Goal: Information Seeking & Learning: Learn about a topic

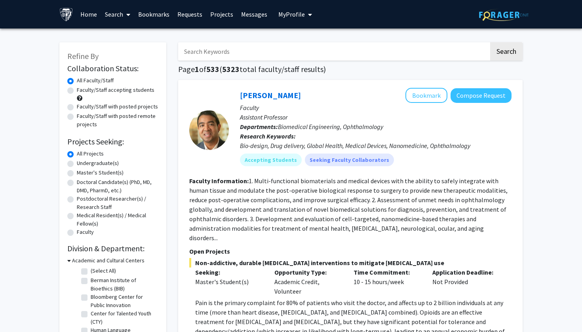
click at [246, 55] on input "Search Keywords" at bounding box center [333, 51] width 311 height 18
click at [506, 53] on button "Search" at bounding box center [506, 51] width 32 height 18
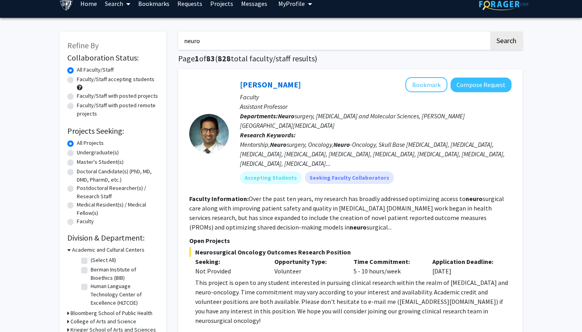
scroll to position [9, 0]
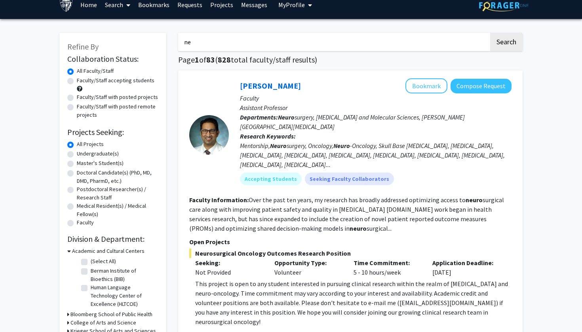
type input "n"
click at [506, 43] on button "Search" at bounding box center [506, 42] width 32 height 18
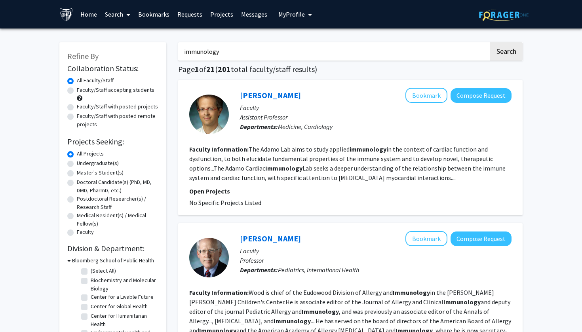
drag, startPoint x: 315, startPoint y: 55, endPoint x: 179, endPoint y: 48, distance: 135.9
click at [179, 48] on input "immunology" at bounding box center [333, 51] width 311 height 18
type input "n"
click at [506, 53] on button "Search" at bounding box center [506, 51] width 32 height 18
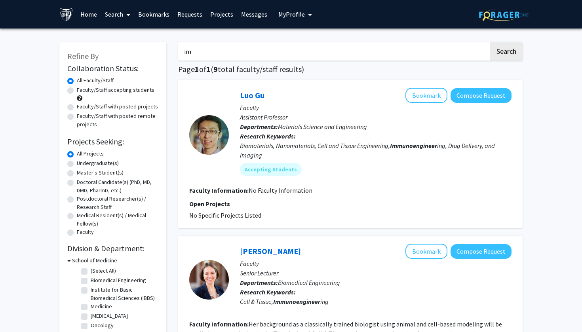
type input "i"
click at [506, 53] on button "Search" at bounding box center [506, 51] width 32 height 18
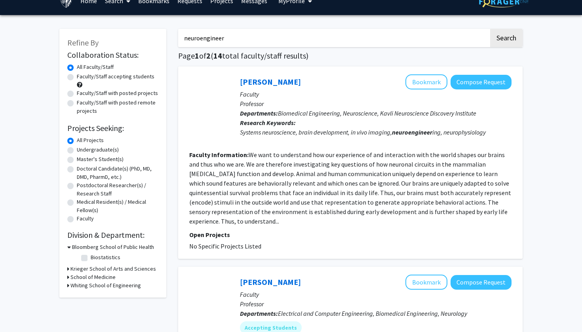
scroll to position [14, 0]
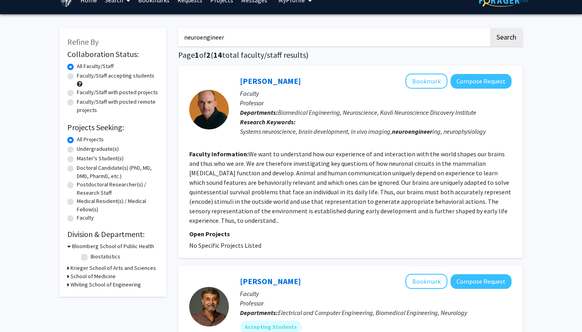
click at [297, 216] on section "Faculty Information: We want to understand how our experience of and interactio…" at bounding box center [350, 187] width 322 height 76
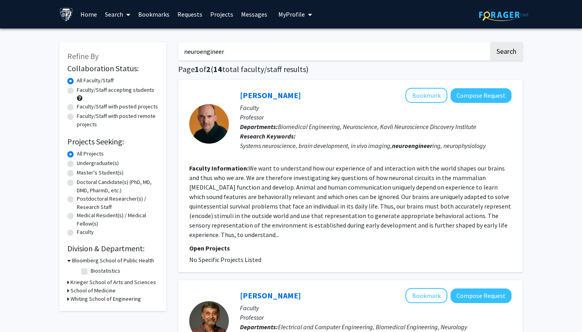
scroll to position [0, 0]
drag, startPoint x: 296, startPoint y: 51, endPoint x: 200, endPoint y: 49, distance: 96.2
click at [200, 49] on input "neuroengineer" at bounding box center [333, 51] width 311 height 18
click at [505, 53] on button "Search" at bounding box center [506, 51] width 32 height 18
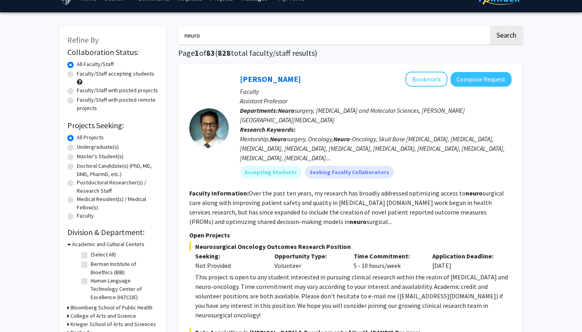
scroll to position [17, 0]
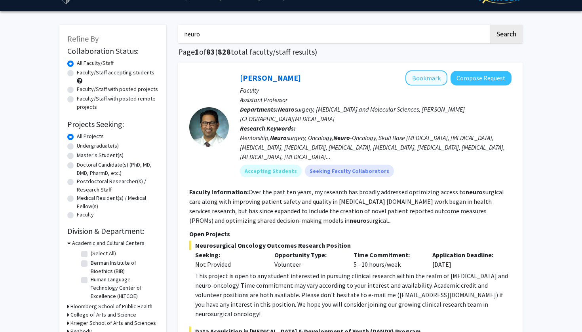
click at [427, 82] on button "Bookmark" at bounding box center [426, 77] width 42 height 15
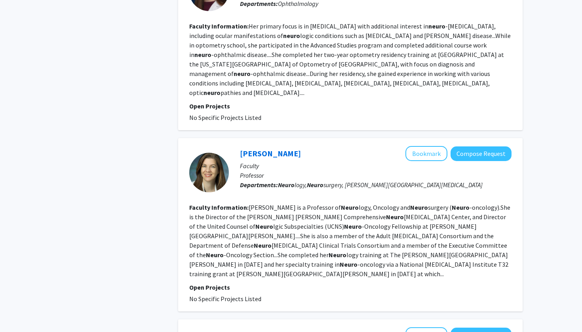
scroll to position [1186, 0]
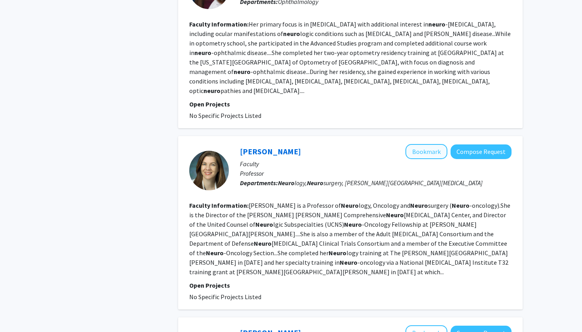
click at [427, 144] on button "Bookmark" at bounding box center [426, 151] width 42 height 15
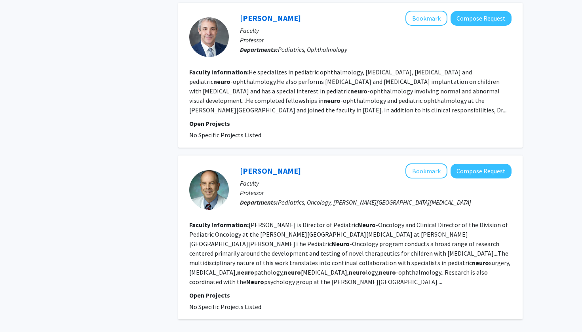
scroll to position [1766, 0]
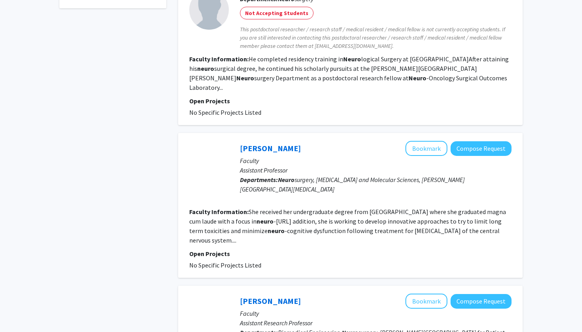
scroll to position [390, 0]
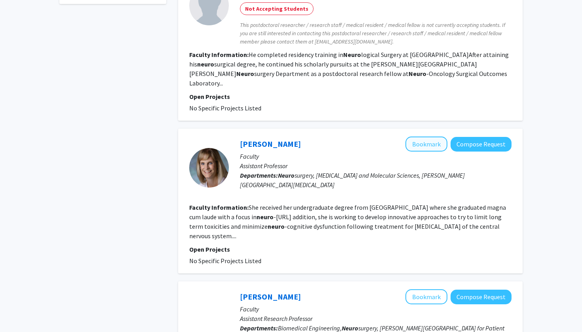
click at [427, 137] on button "Bookmark" at bounding box center [426, 144] width 42 height 15
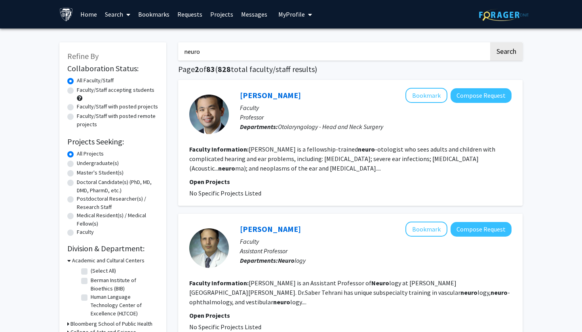
scroll to position [0, 0]
drag, startPoint x: 335, startPoint y: 55, endPoint x: 170, endPoint y: 59, distance: 165.1
type input "n"
type input "molecular cell"
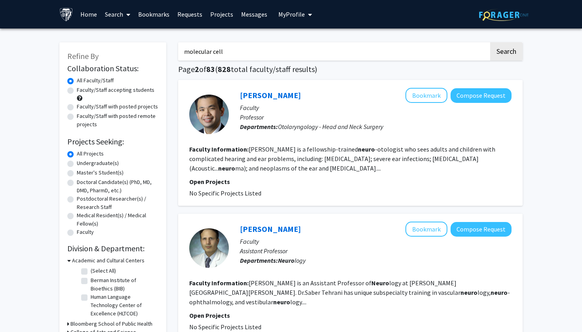
click at [506, 53] on button "Search" at bounding box center [506, 51] width 32 height 18
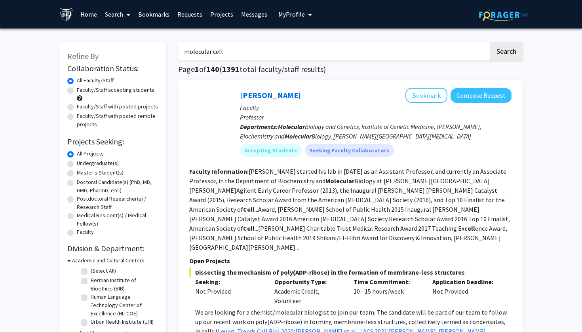
click at [117, 17] on link "Search" at bounding box center [117, 14] width 33 height 28
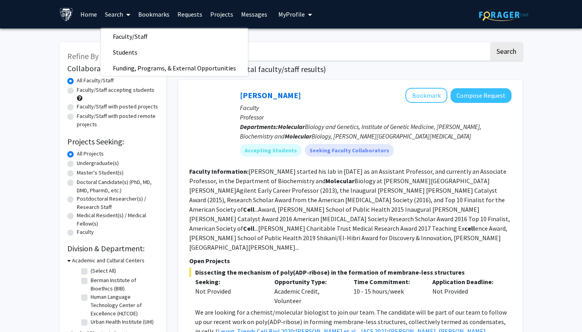
click at [117, 17] on link "Search" at bounding box center [117, 14] width 33 height 28
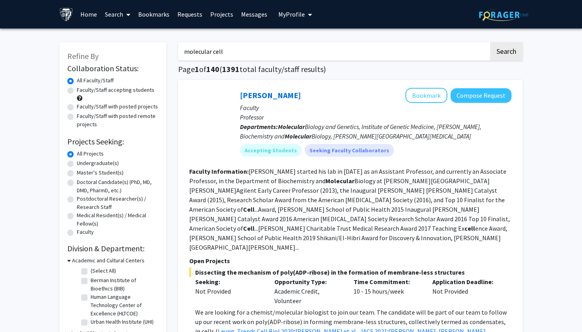
click at [213, 15] on link "Projects" at bounding box center [221, 14] width 31 height 28
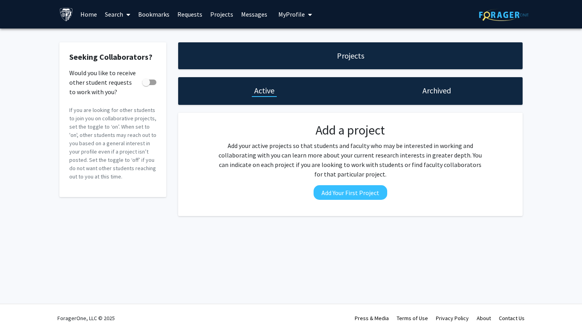
click at [96, 11] on link "Home" at bounding box center [88, 14] width 25 height 28
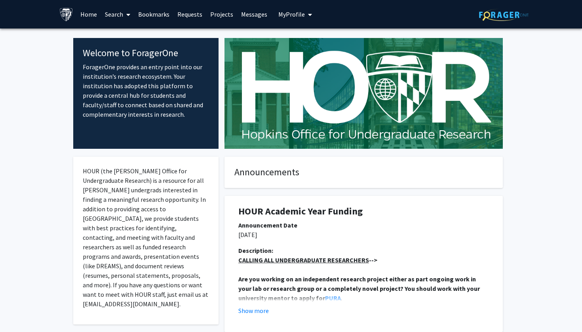
click at [92, 19] on link "Home" at bounding box center [88, 14] width 25 height 28
click at [112, 17] on link "Search" at bounding box center [117, 14] width 33 height 28
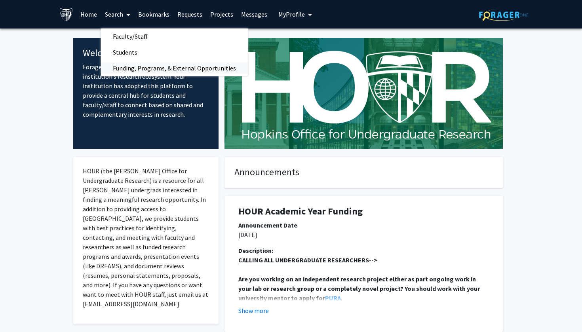
click at [126, 68] on span "Funding, Programs, & External Opportunities" at bounding box center [174, 68] width 147 height 16
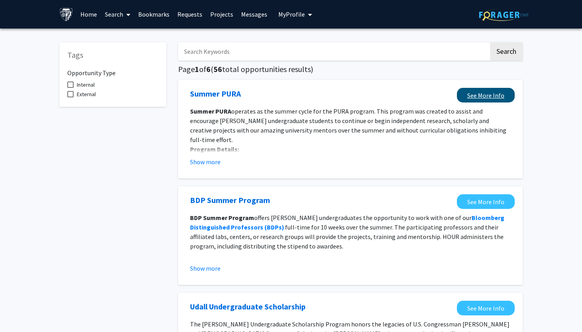
click at [479, 97] on link "See More Info" at bounding box center [486, 95] width 58 height 15
click at [118, 17] on link "Search" at bounding box center [117, 14] width 33 height 28
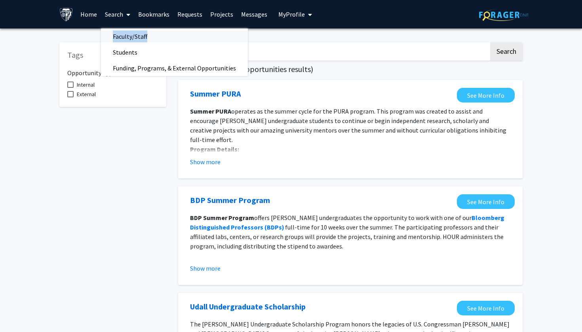
click at [162, 38] on link "Faculty/Staff" at bounding box center [174, 36] width 147 height 12
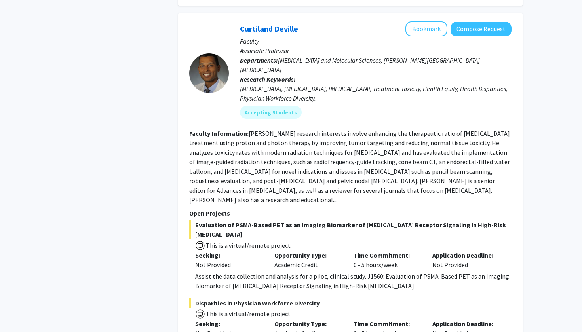
scroll to position [4052, 0]
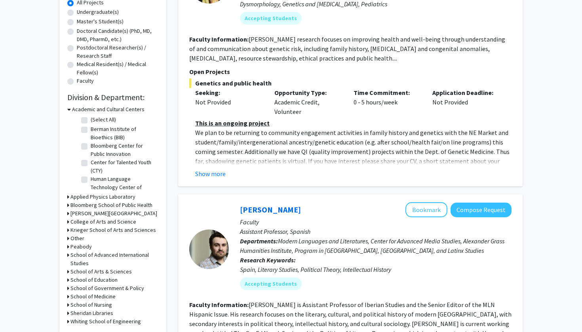
scroll to position [153, 0]
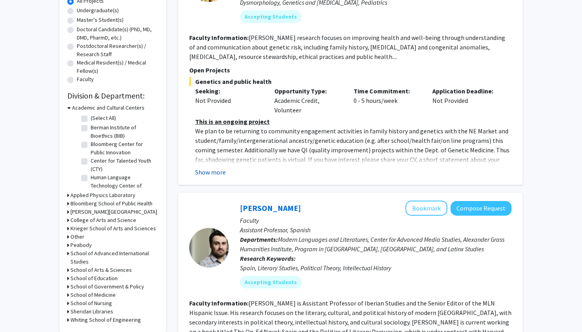
click at [222, 177] on button "Show more" at bounding box center [210, 171] width 30 height 9
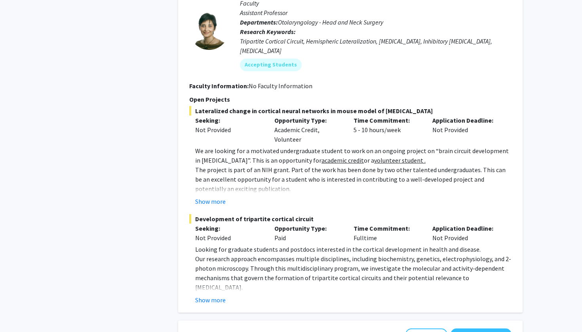
scroll to position [725, 0]
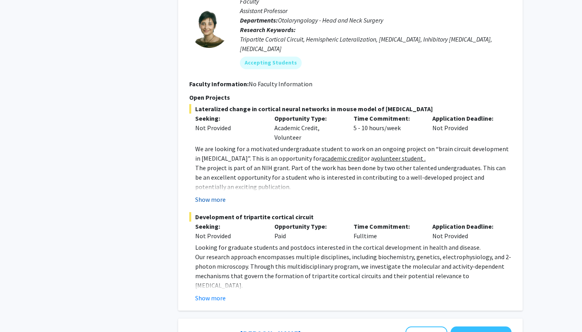
click at [215, 195] on button "Show more" at bounding box center [210, 199] width 30 height 9
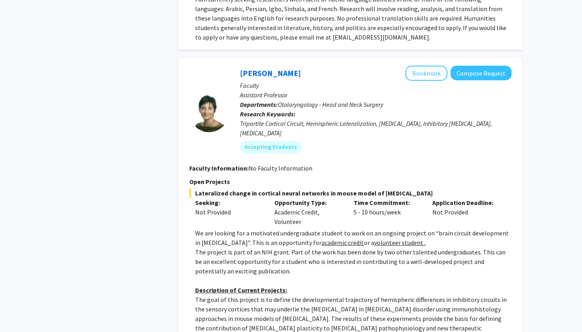
scroll to position [615, 0]
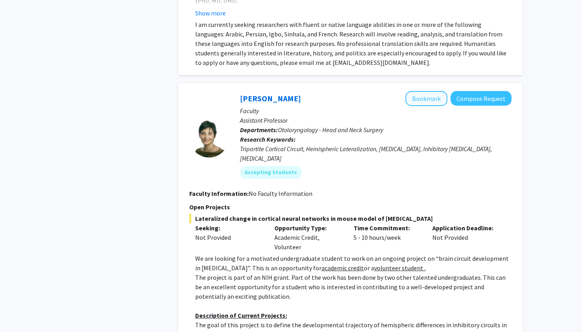
click at [421, 91] on button "Bookmark" at bounding box center [426, 98] width 42 height 15
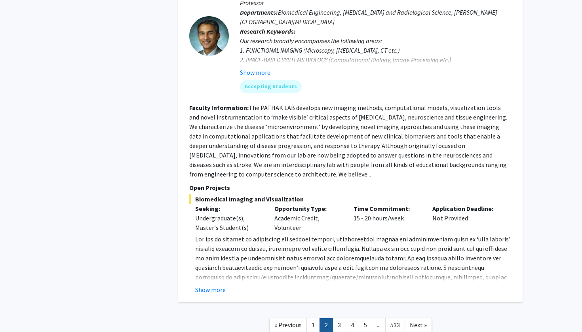
scroll to position [3071, 0]
click at [211, 285] on button "Show more" at bounding box center [210, 289] width 30 height 9
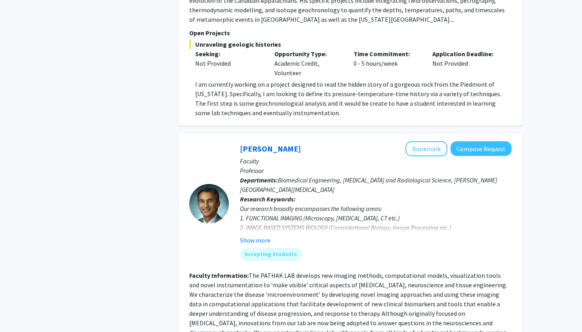
scroll to position [2889, 0]
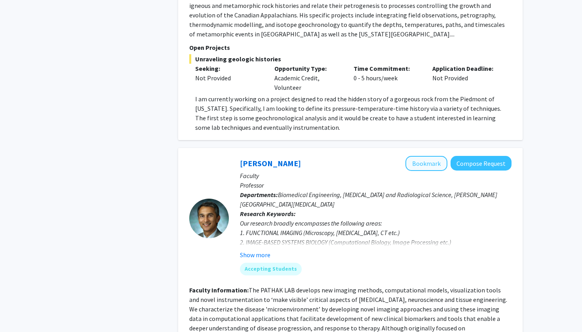
click at [436, 156] on button "Bookmark" at bounding box center [426, 163] width 42 height 15
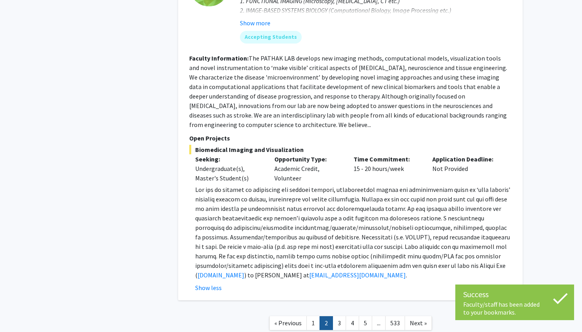
scroll to position [3120, 0]
click at [343, 317] on link "3" at bounding box center [338, 324] width 13 height 14
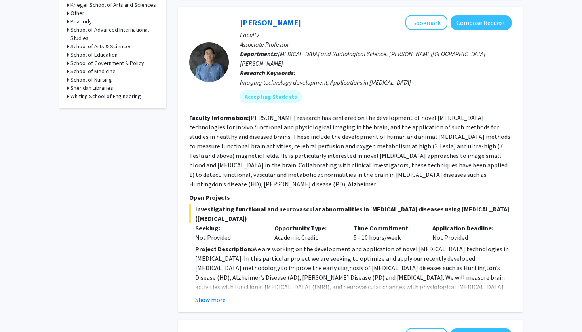
scroll to position [375, 0]
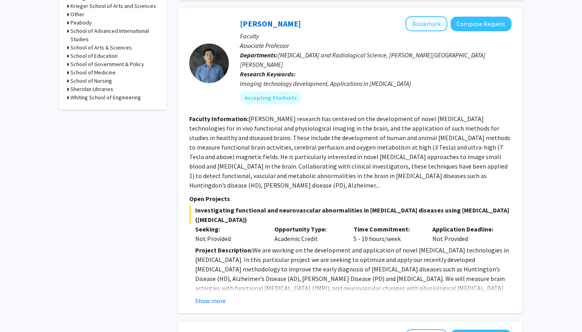
click at [414, 18] on button "Bookmark" at bounding box center [426, 23] width 42 height 15
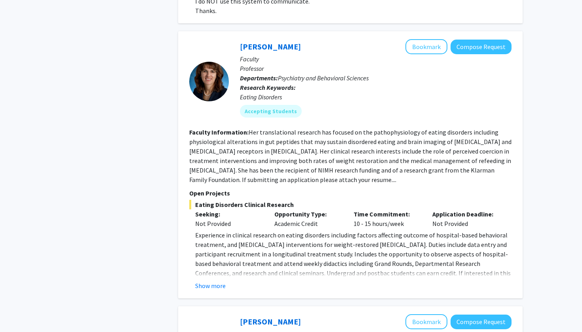
scroll to position [2140, 0]
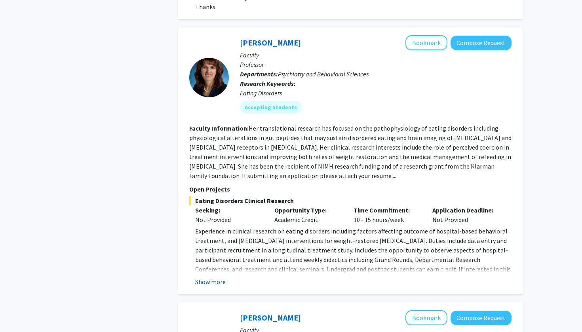
click at [218, 277] on button "Show more" at bounding box center [210, 281] width 30 height 9
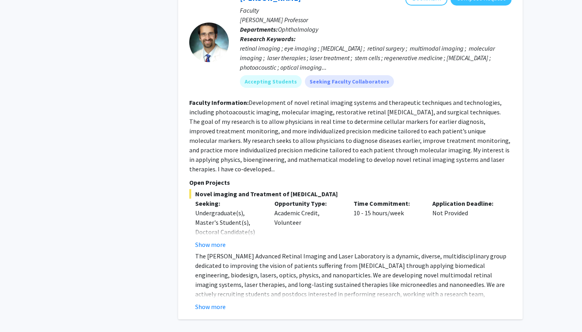
scroll to position [2741, 0]
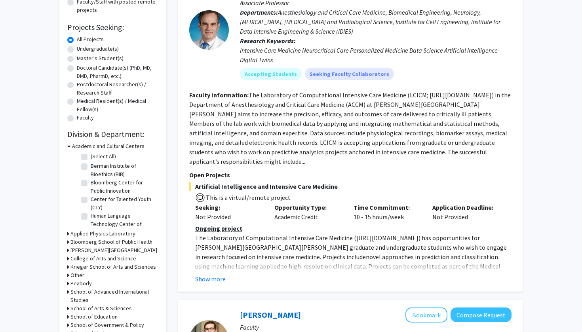
scroll to position [116, 0]
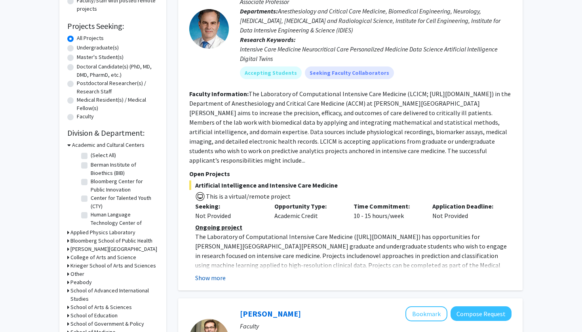
click at [213, 274] on button "Show more" at bounding box center [210, 277] width 30 height 9
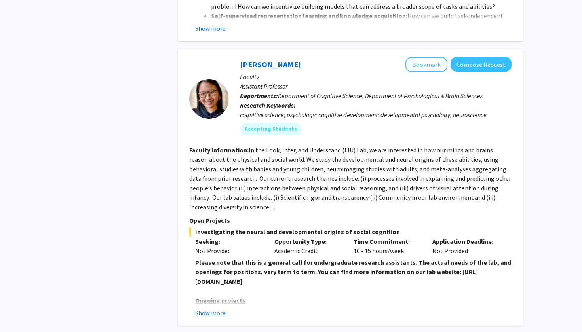
scroll to position [710, 0]
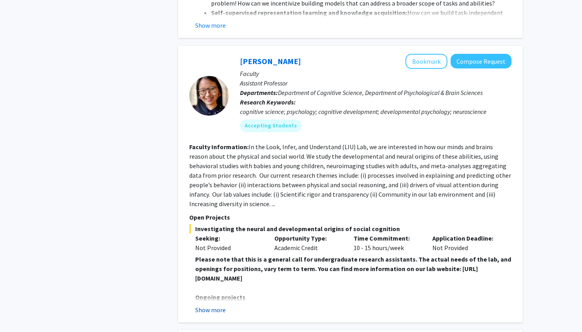
click at [214, 305] on button "Show more" at bounding box center [210, 309] width 30 height 9
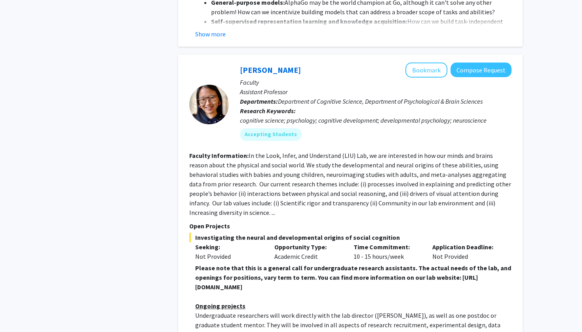
scroll to position [693, 0]
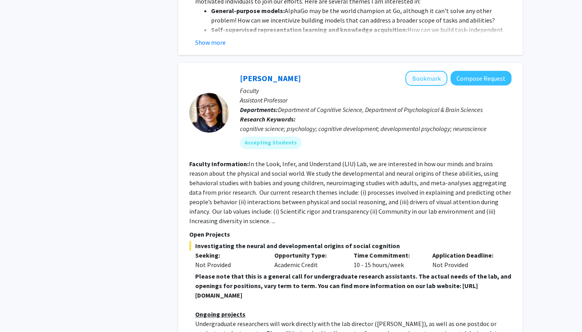
click at [426, 71] on button "Bookmark" at bounding box center [426, 78] width 42 height 15
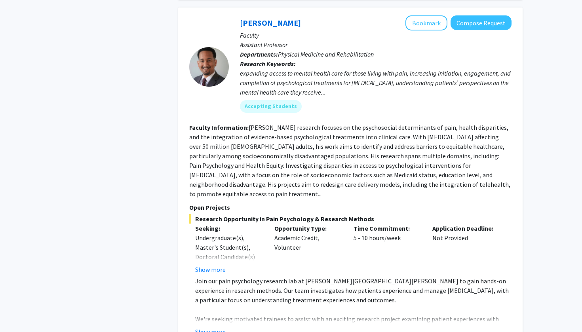
scroll to position [1899, 0]
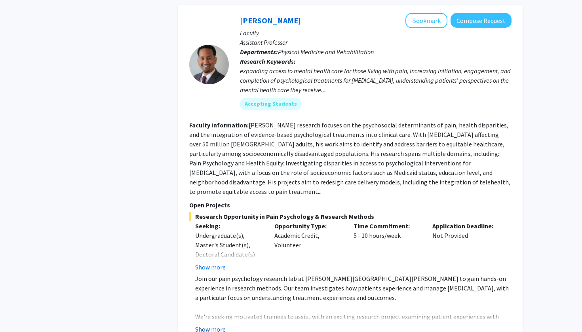
click at [219, 325] on button "Show more" at bounding box center [210, 329] width 30 height 9
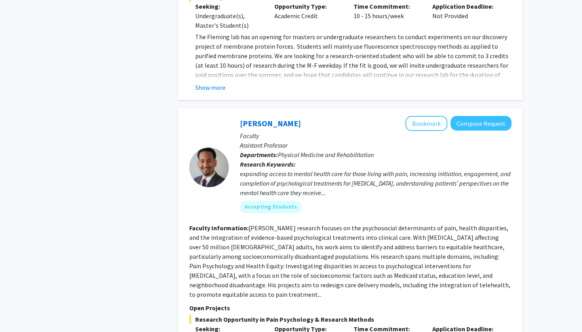
scroll to position [1768, 0]
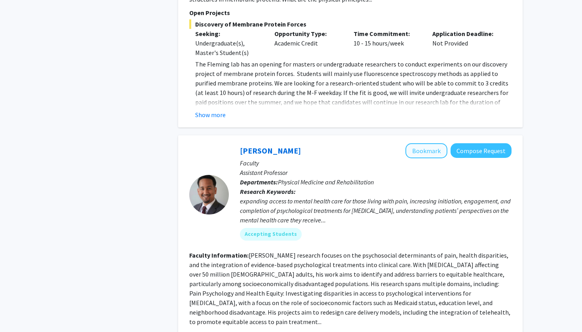
click at [424, 143] on button "Bookmark" at bounding box center [426, 150] width 42 height 15
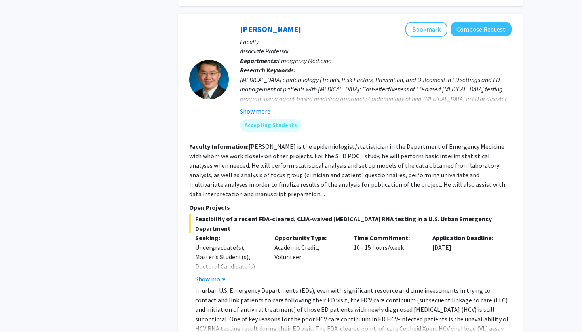
scroll to position [3283, 0]
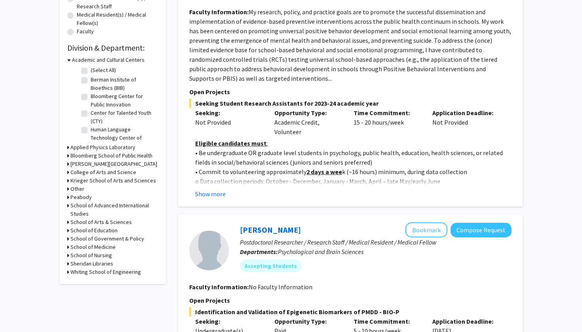
scroll to position [201, 0]
click at [209, 196] on button "Show more" at bounding box center [210, 193] width 30 height 9
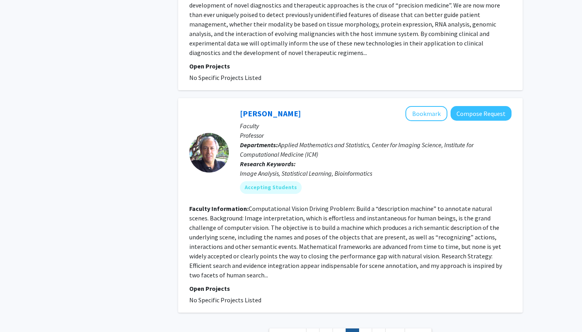
scroll to position [2641, 0]
click at [365, 328] on link "6" at bounding box center [365, 335] width 13 height 14
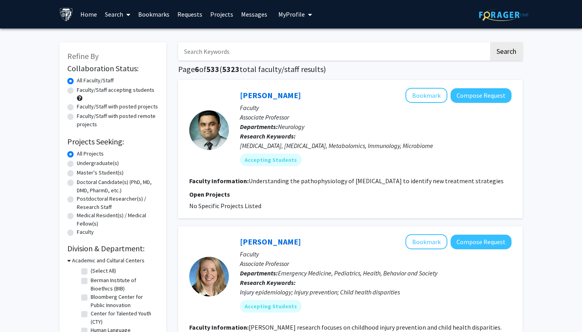
click at [152, 14] on link "Bookmarks" at bounding box center [153, 14] width 39 height 28
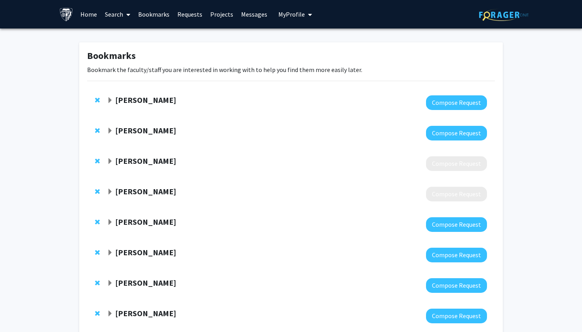
click at [112, 162] on span "Expand Jaishri Blakeley Bookmark" at bounding box center [110, 161] width 6 height 6
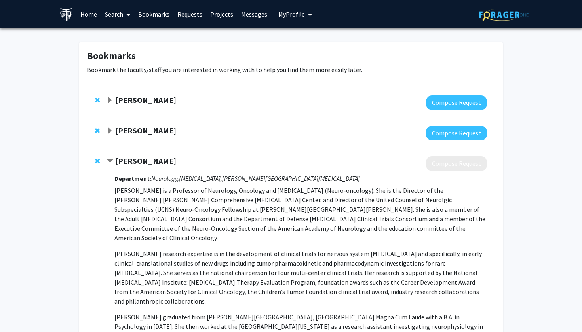
click at [115, 164] on strong "[PERSON_NAME]" at bounding box center [145, 161] width 61 height 10
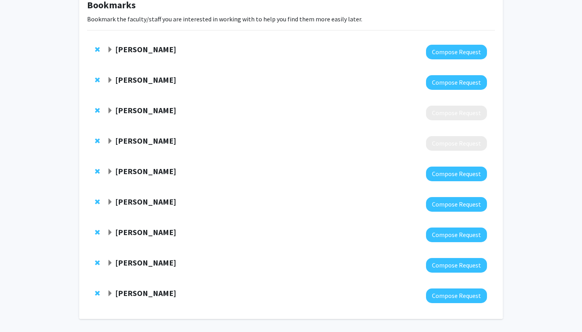
scroll to position [47, 0]
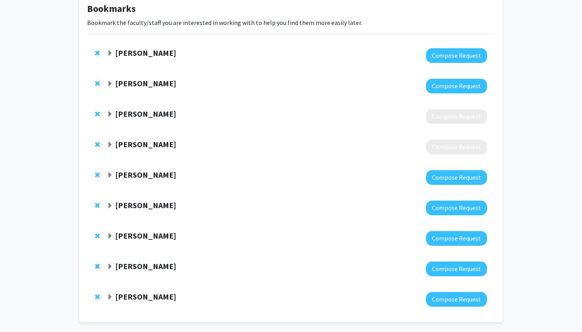
click at [128, 62] on div at bounding box center [297, 55] width 380 height 15
click at [129, 53] on strong "[PERSON_NAME]" at bounding box center [145, 53] width 61 height 10
